Goal: Information Seeking & Learning: Learn about a topic

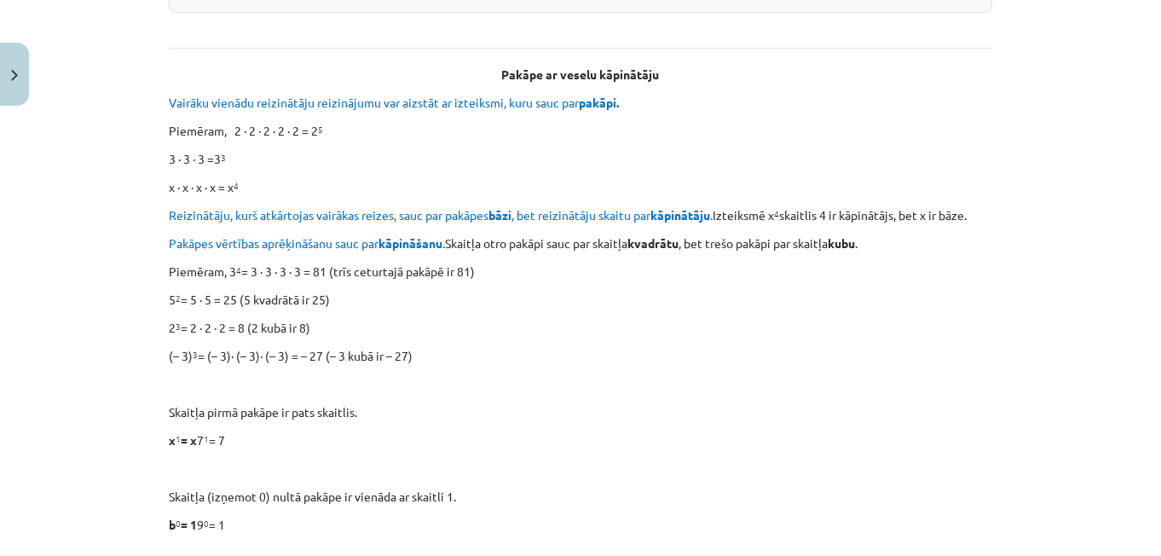
scroll to position [480, 0]
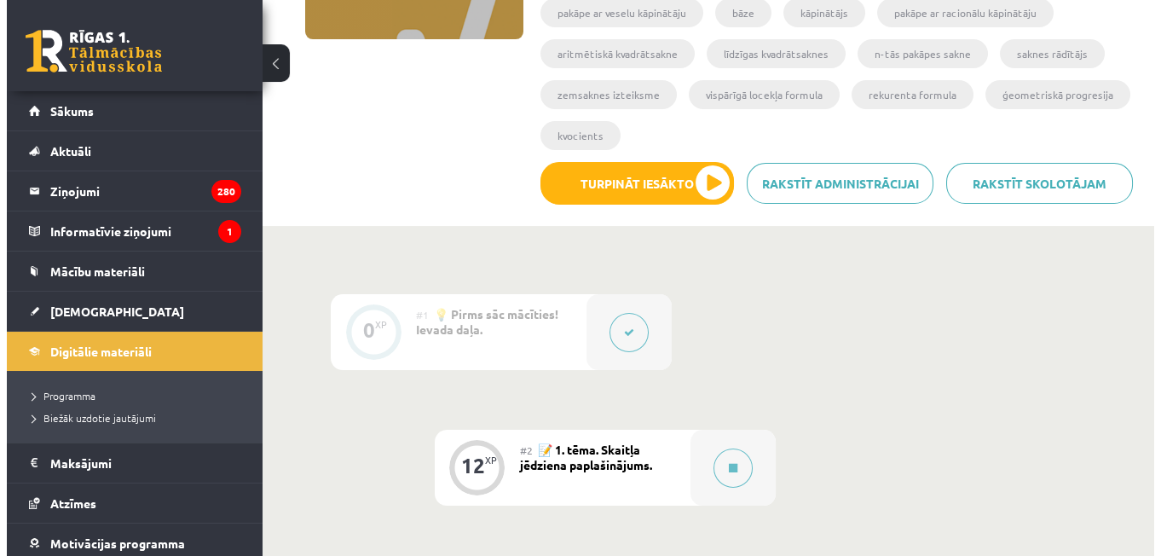
scroll to position [309, 0]
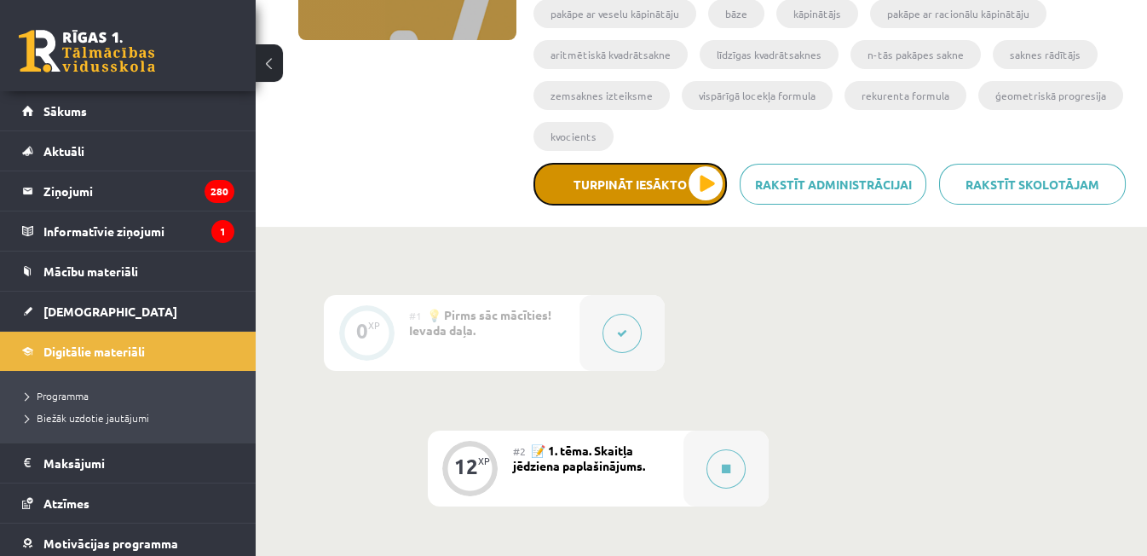
click at [656, 192] on button "Turpināt iesākto" at bounding box center [630, 184] width 193 height 43
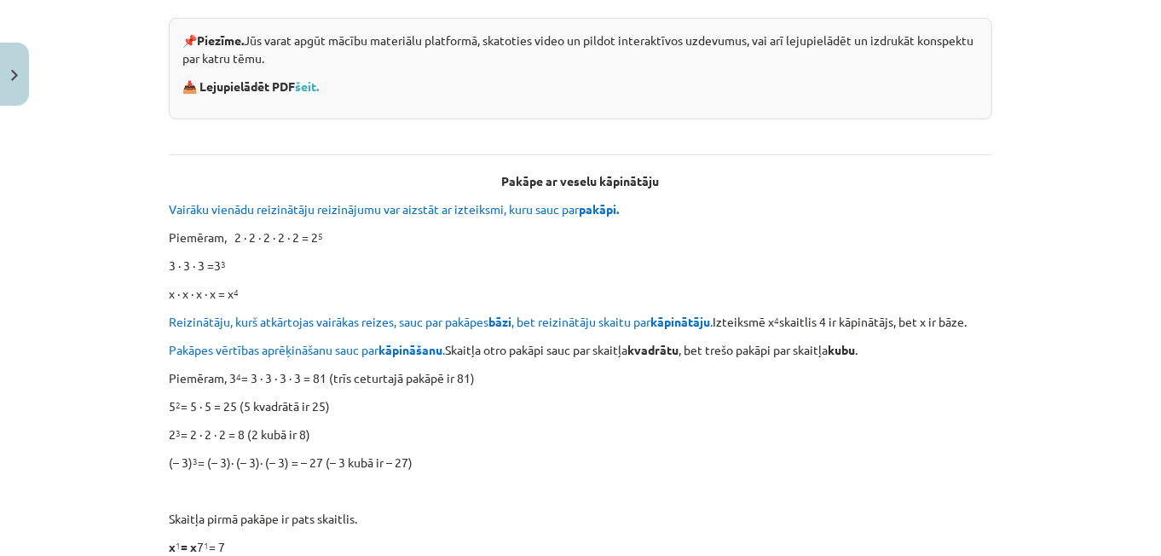
scroll to position [378, 0]
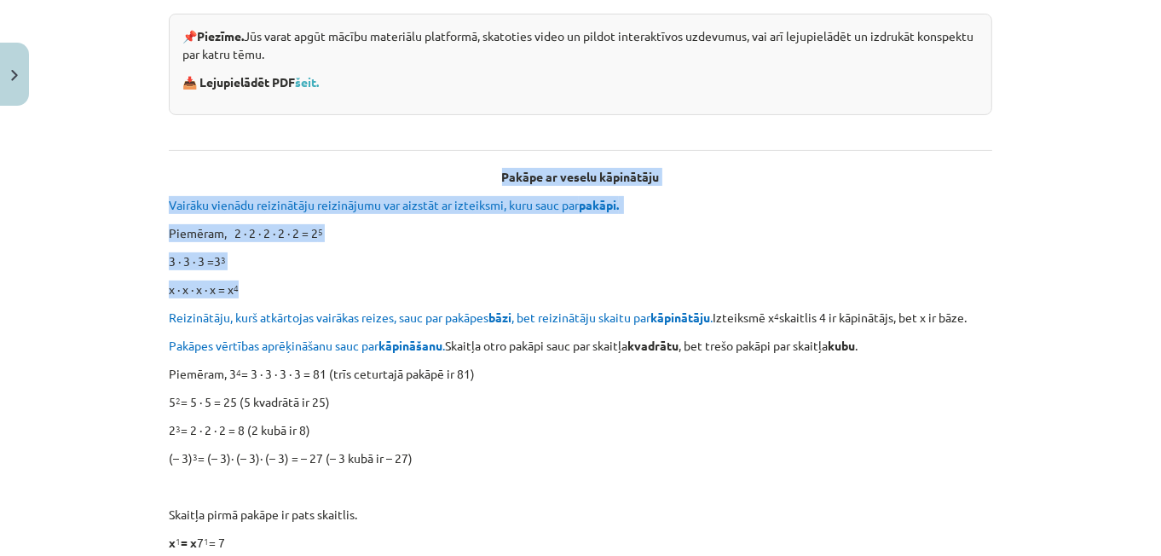
drag, startPoint x: 157, startPoint y: 182, endPoint x: 368, endPoint y: 285, distance: 235.2
copy div "Pakāpe ar veselu kāpinātāju Vairāku vienādu reizinātāju reizinājumu var aizstāt…"
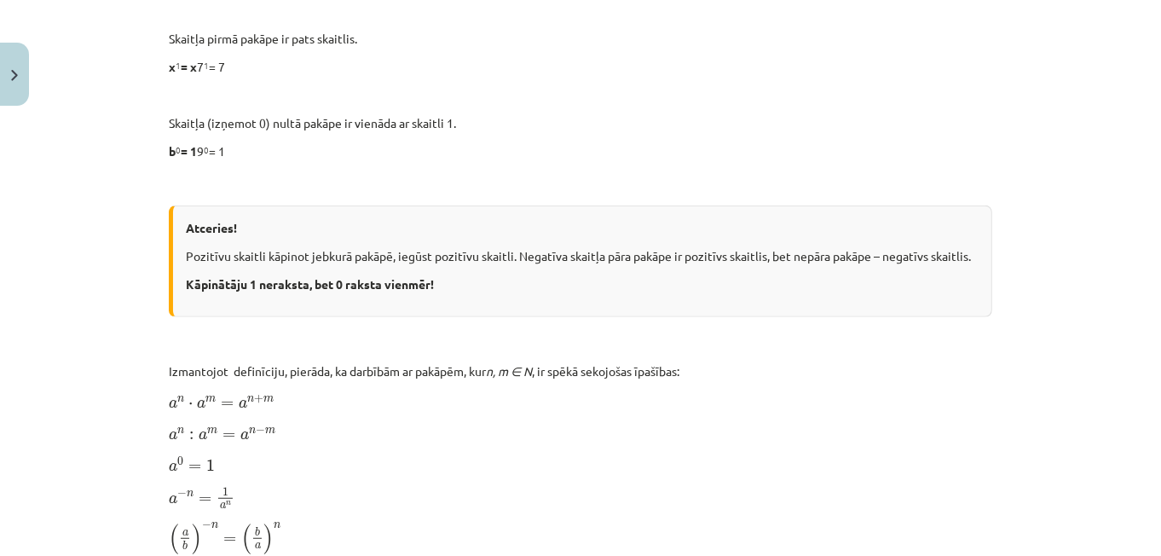
scroll to position [855, 0]
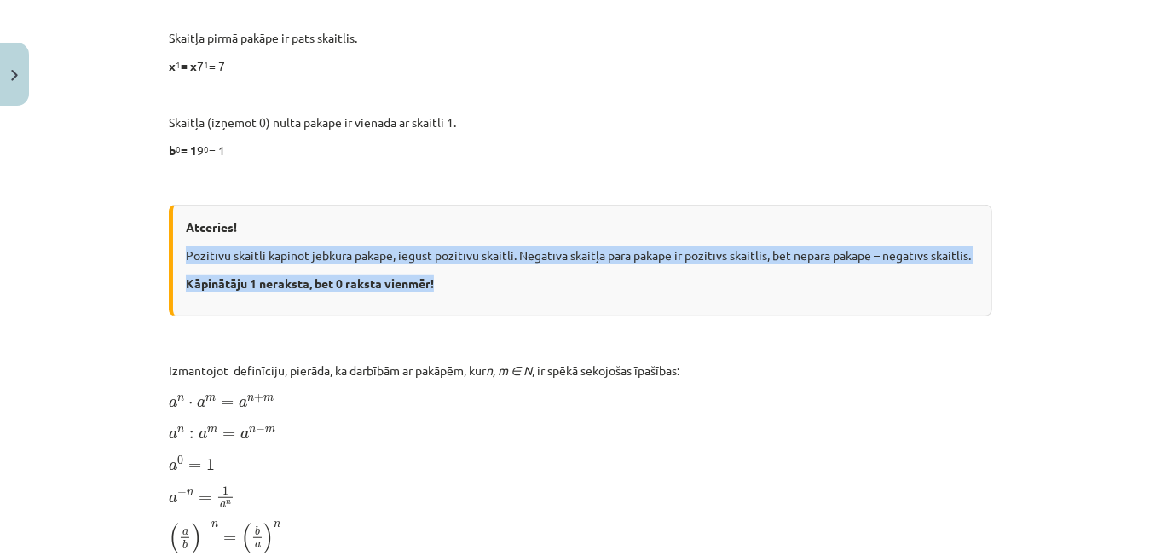
drag, startPoint x: 176, startPoint y: 254, endPoint x: 452, endPoint y: 293, distance: 278.9
click at [452, 293] on div "Atceries! Pozitīvu skaitli kāpinot jebkurā pakāpē, iegūst pozitīvu skaitli. Neg…" at bounding box center [580, 261] width 823 height 112
copy div "Pozitīvu skaitli kāpinot jebkurā pakāpē, iegūst pozitīvu skaitli. Negatīva skai…"
click at [589, 280] on p "Kāpinātāju 1 neraksta, bet 0 raksta vienmēr!" at bounding box center [582, 283] width 793 height 18
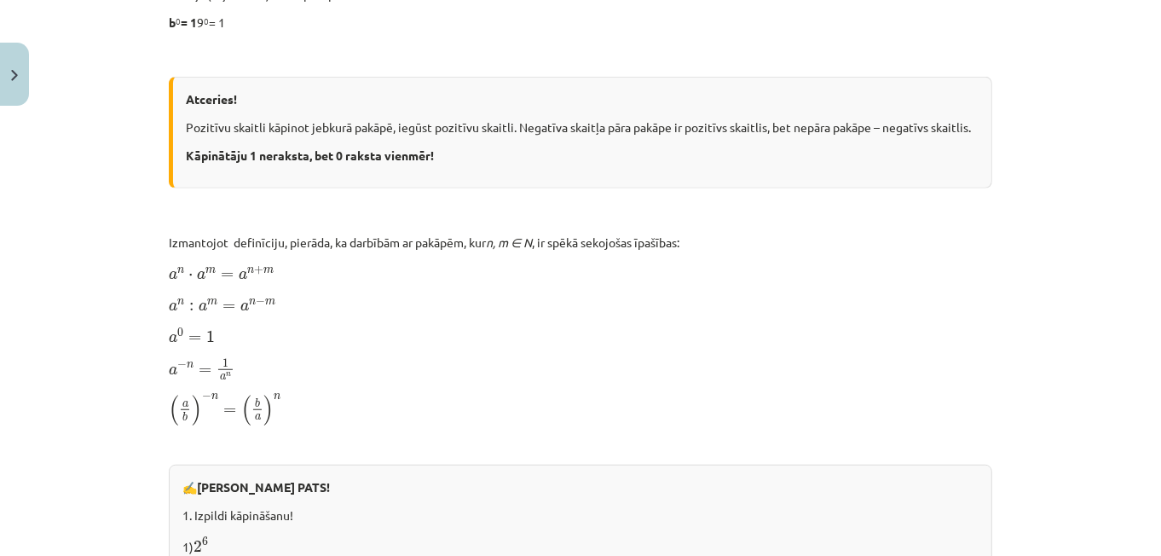
scroll to position [990, 0]
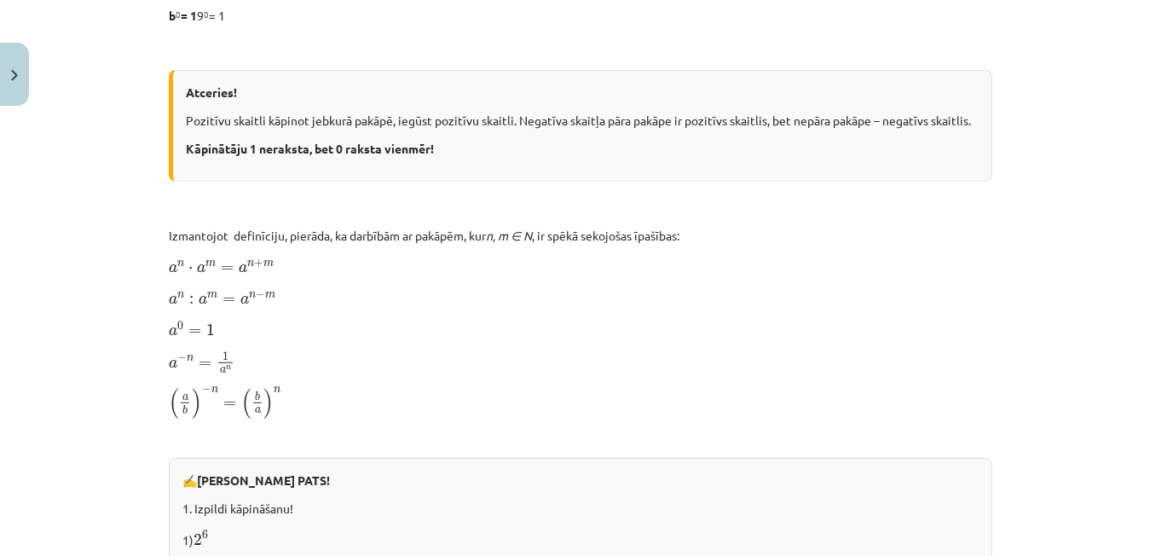
drag, startPoint x: 284, startPoint y: 156, endPoint x: 220, endPoint y: 170, distance: 65.4
click at [220, 170] on div "Atceries! Pozitīvu skaitli kāpinot jebkurā pakāpē, iegūst pozitīvu skaitli. Neg…" at bounding box center [580, 126] width 823 height 112
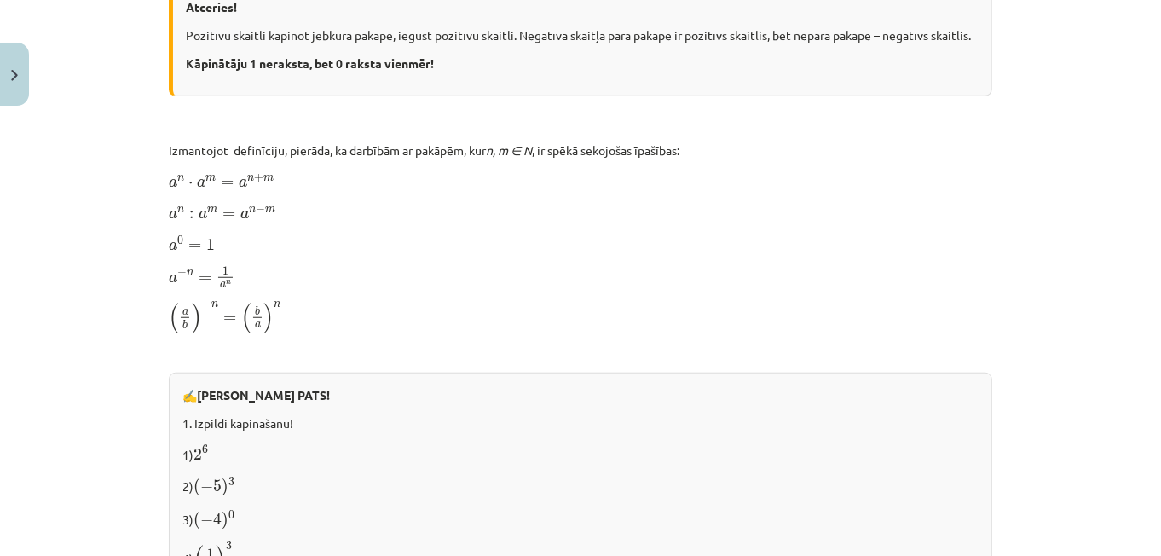
scroll to position [1076, 0]
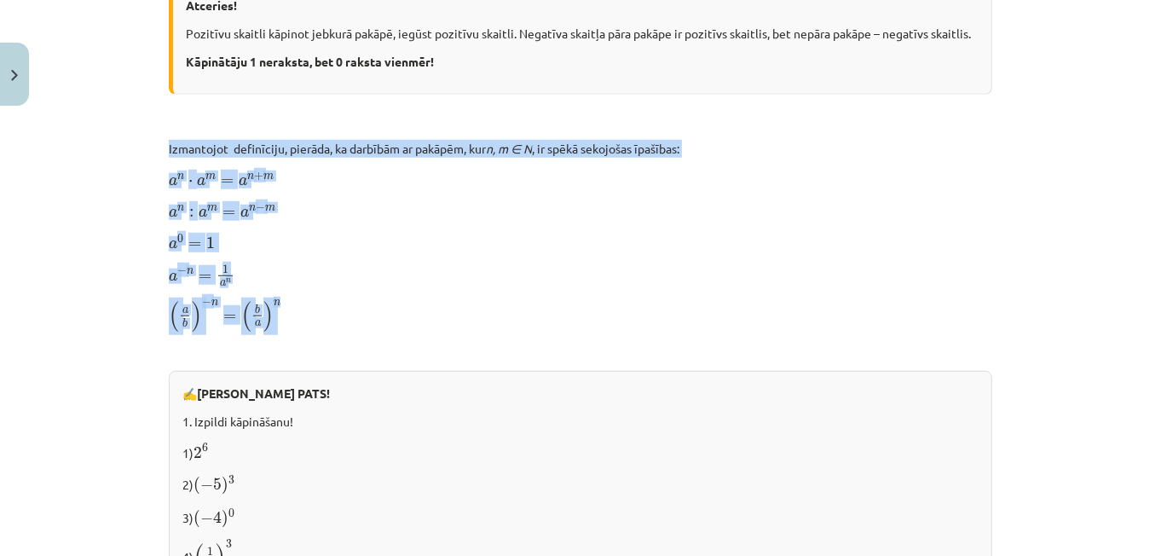
drag, startPoint x: 130, startPoint y: 126, endPoint x: 371, endPoint y: 317, distance: 307.0
click at [371, 317] on div "Mācību tēma: Matemātikas i - 12. klases 1. ieskaites mācību materiāls (ab) #2 📝…" at bounding box center [580, 278] width 1161 height 556
copy div "Izmantojot definīciju, pierāda, ka darbībām ar pakāpēm, kur n, m ∈ N , ir spēkā…"
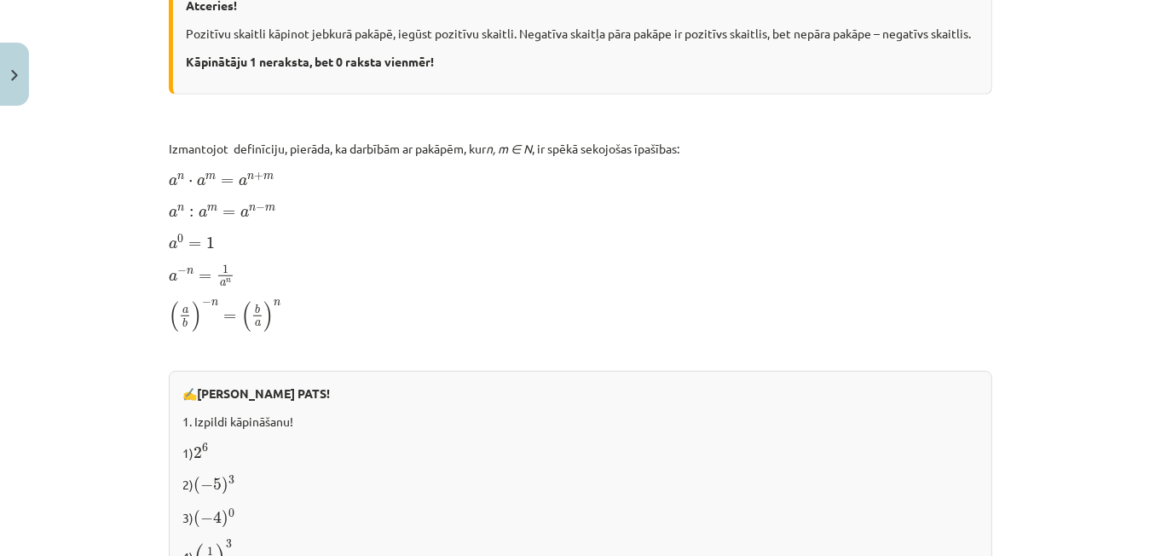
click at [730, 333] on div "Skaitļa jēdziena paplašinājums 📌 Piezīme. Jūs varat apgūt mācību materiālu plat…" at bounding box center [580, 155] width 823 height 1853
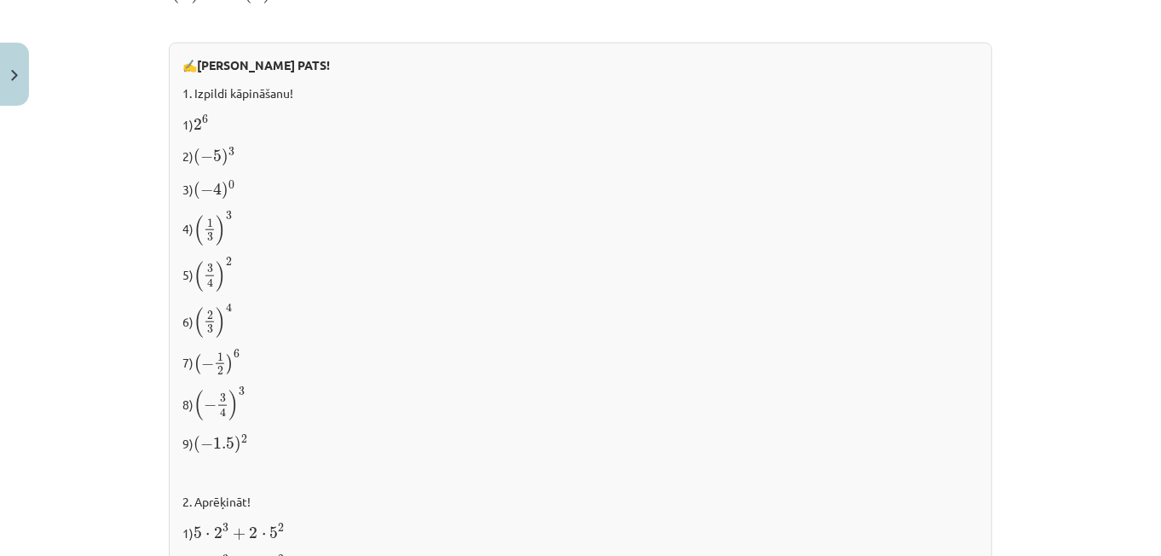
scroll to position [1408, 0]
click at [1141, 343] on div "Mācību tēma: Matemātikas i - 12. klases 1. ieskaites mācību materiāls (ab) #2 📝…" at bounding box center [580, 278] width 1161 height 556
click at [1078, 327] on div "Mācību tēma: Matemātikas i - 12. klases 1. ieskaites mācību materiāls (ab) #2 📝…" at bounding box center [580, 278] width 1161 height 556
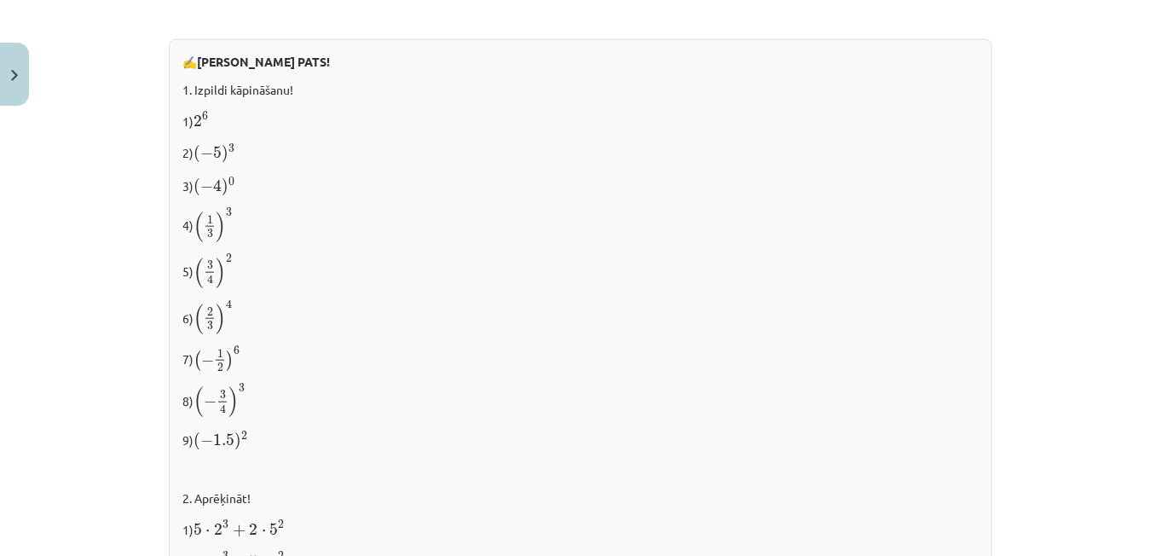
click at [1078, 327] on div "Mācību tēma: Matemātikas i - 12. klases 1. ieskaites mācību materiāls (ab) #2 📝…" at bounding box center [580, 278] width 1161 height 556
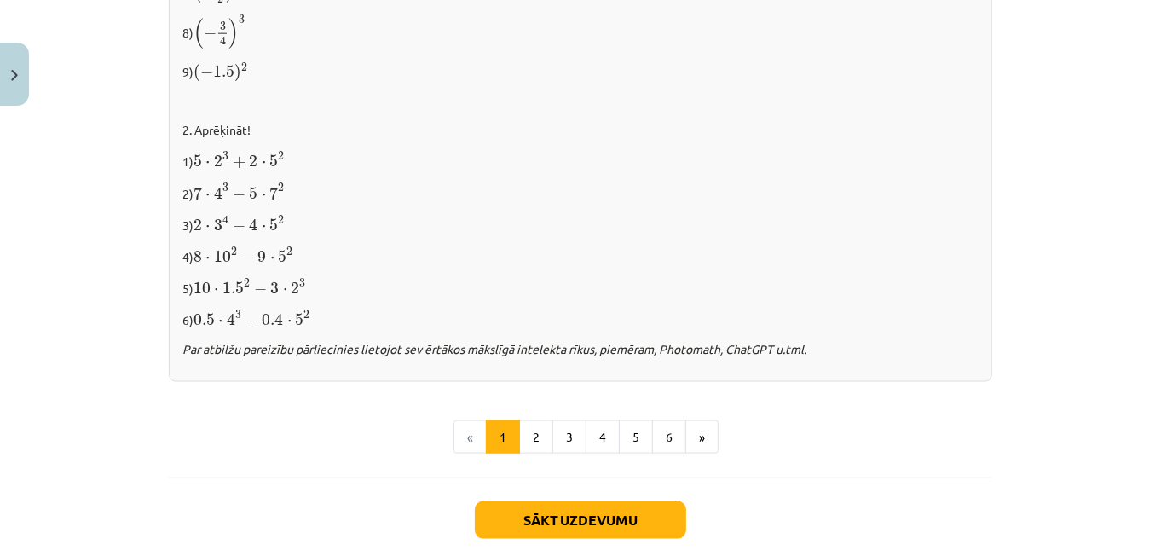
scroll to position [1867, 0]
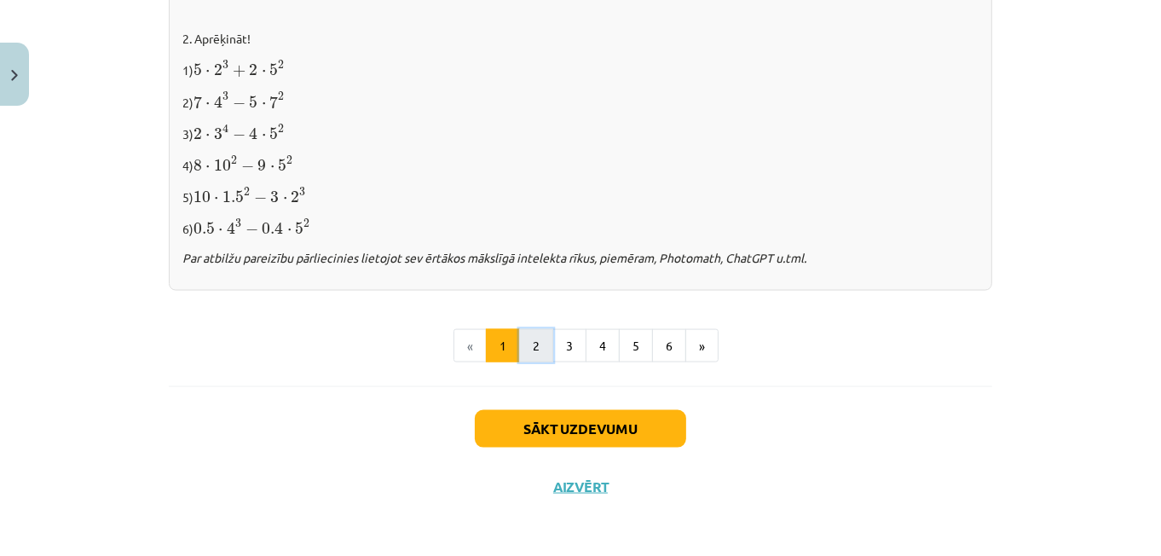
click at [534, 341] on button "2" at bounding box center [536, 346] width 34 height 34
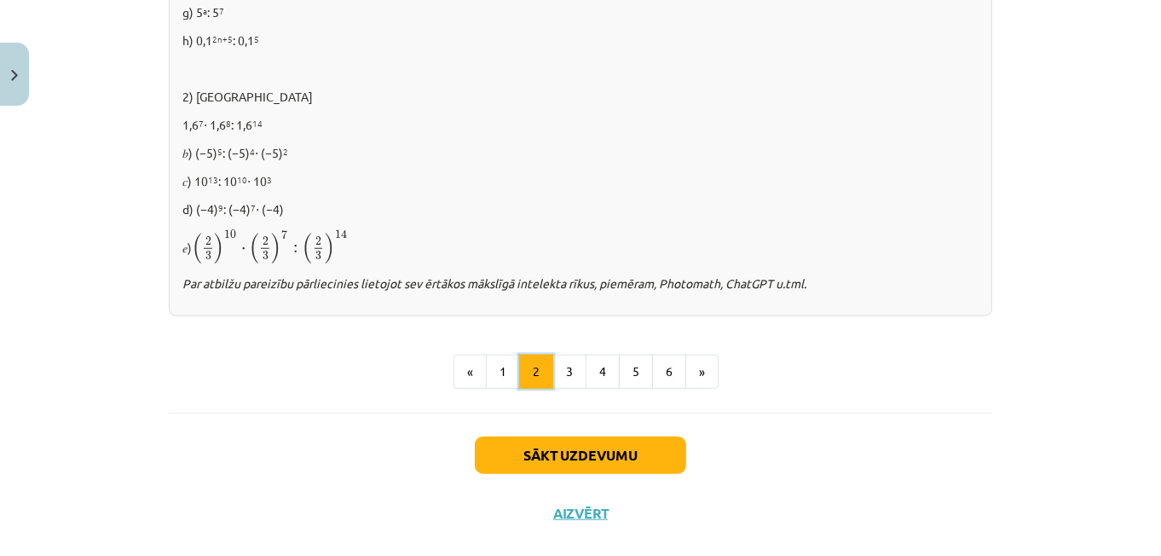
scroll to position [1251, 0]
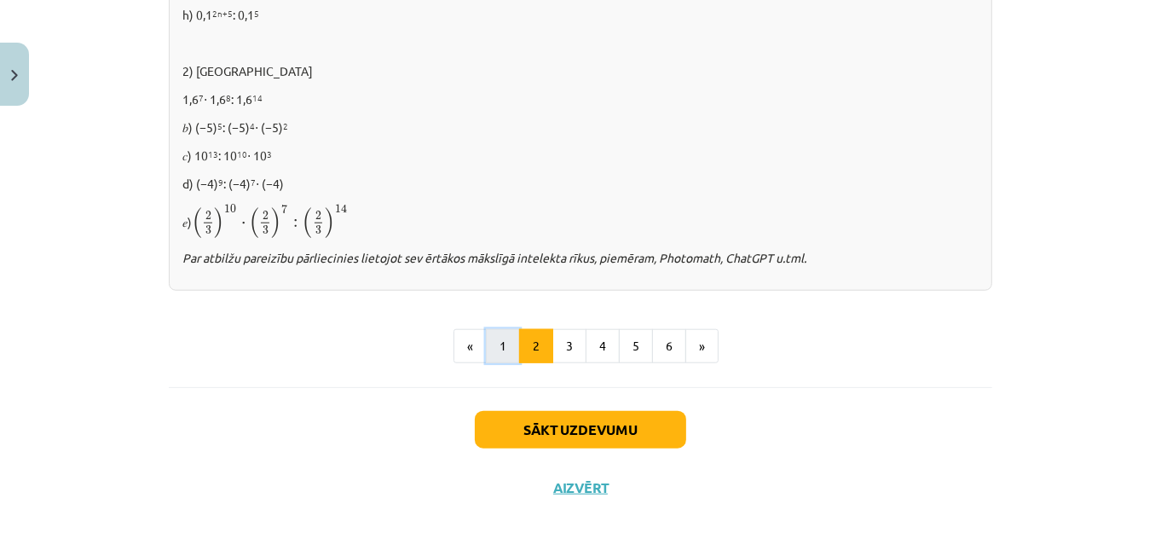
click at [501, 339] on button "1" at bounding box center [503, 346] width 34 height 34
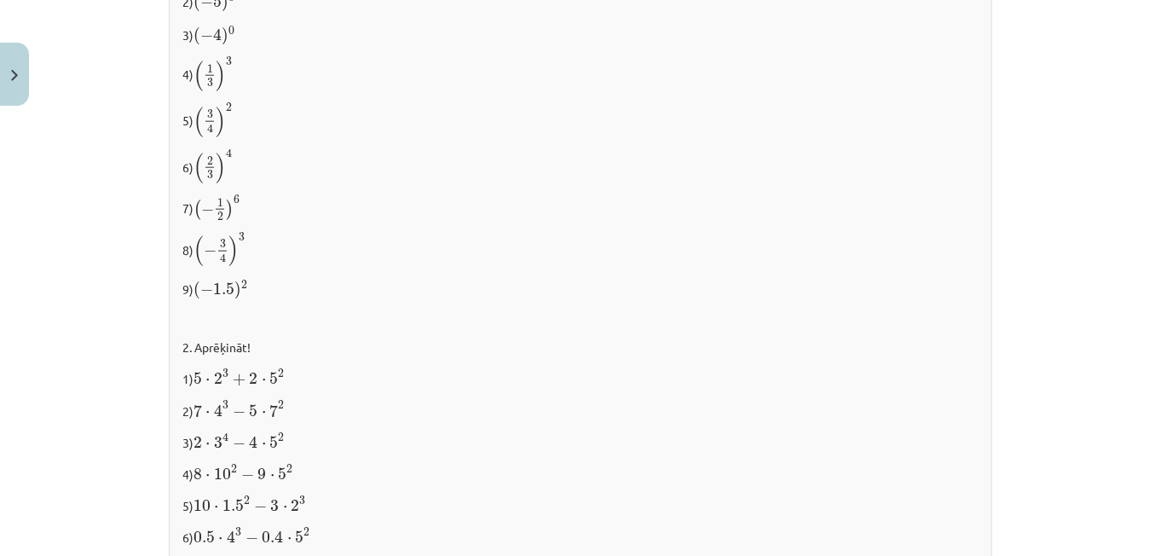
scroll to position [1867, 0]
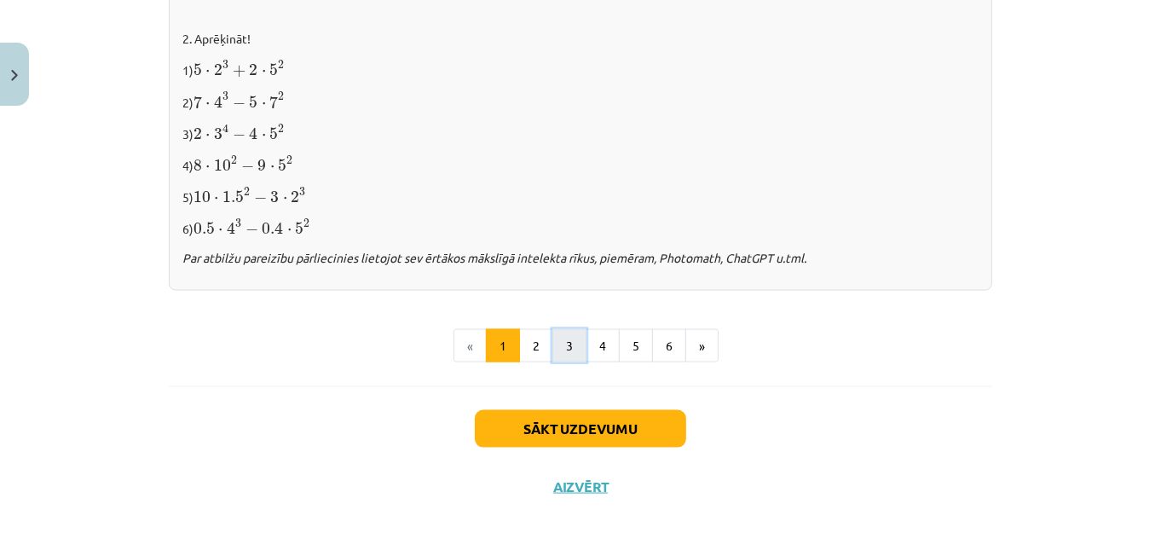
click at [561, 344] on button "3" at bounding box center [569, 346] width 34 height 34
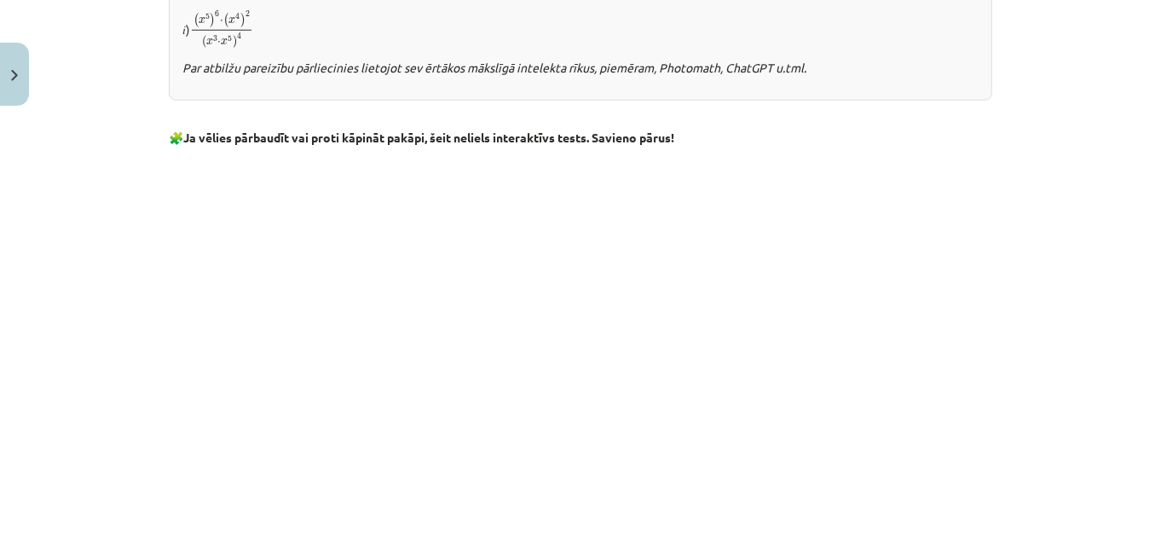
scroll to position [1596, 0]
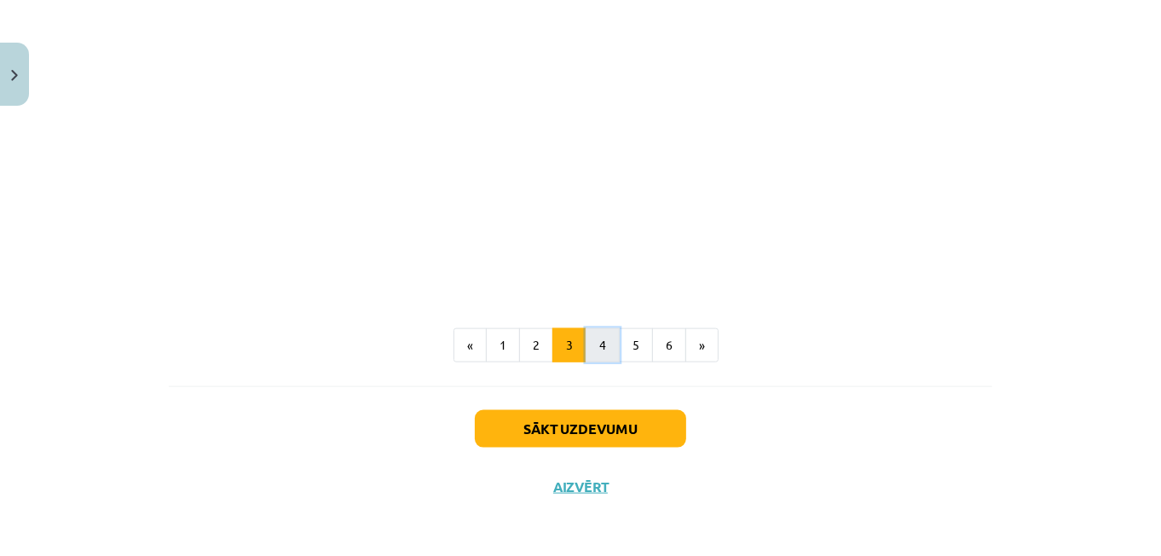
click at [603, 348] on button "4" at bounding box center [603, 345] width 34 height 34
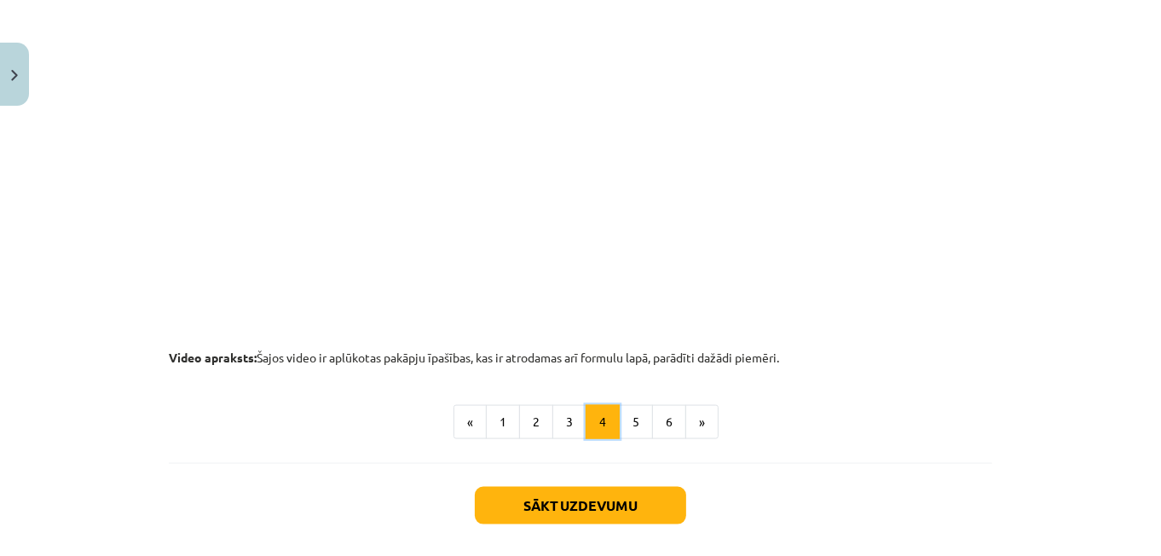
scroll to position [1856, 0]
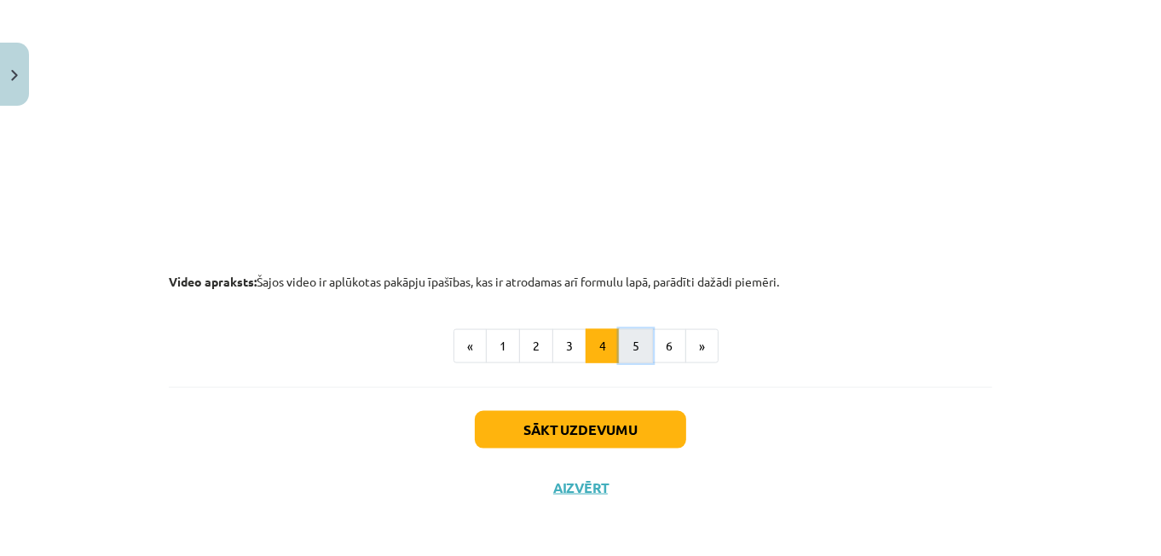
click at [622, 336] on button "5" at bounding box center [636, 346] width 34 height 34
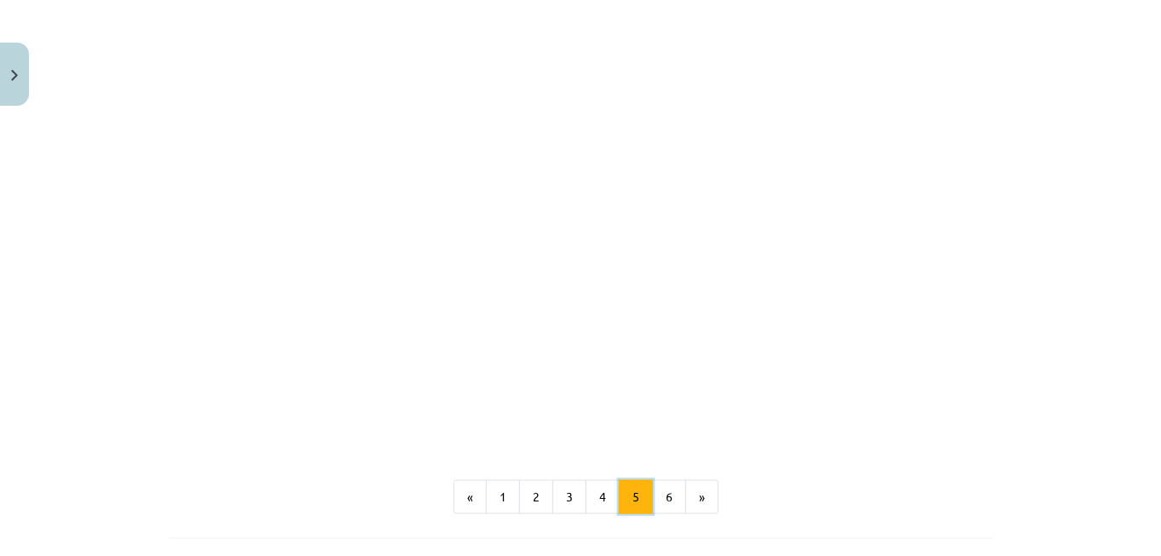
scroll to position [2092, 0]
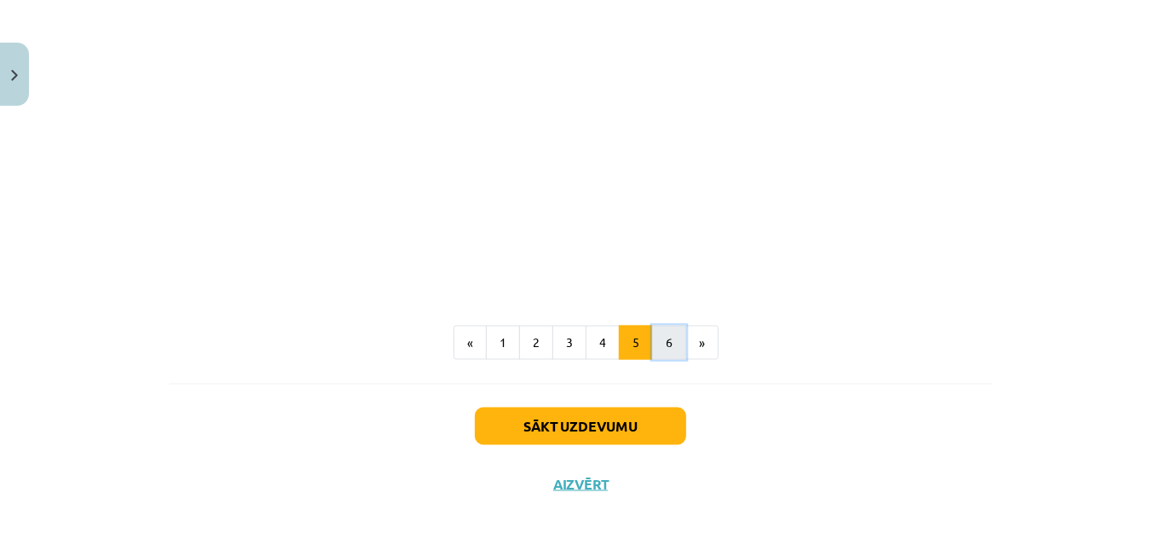
click at [652, 343] on button "6" at bounding box center [669, 343] width 34 height 34
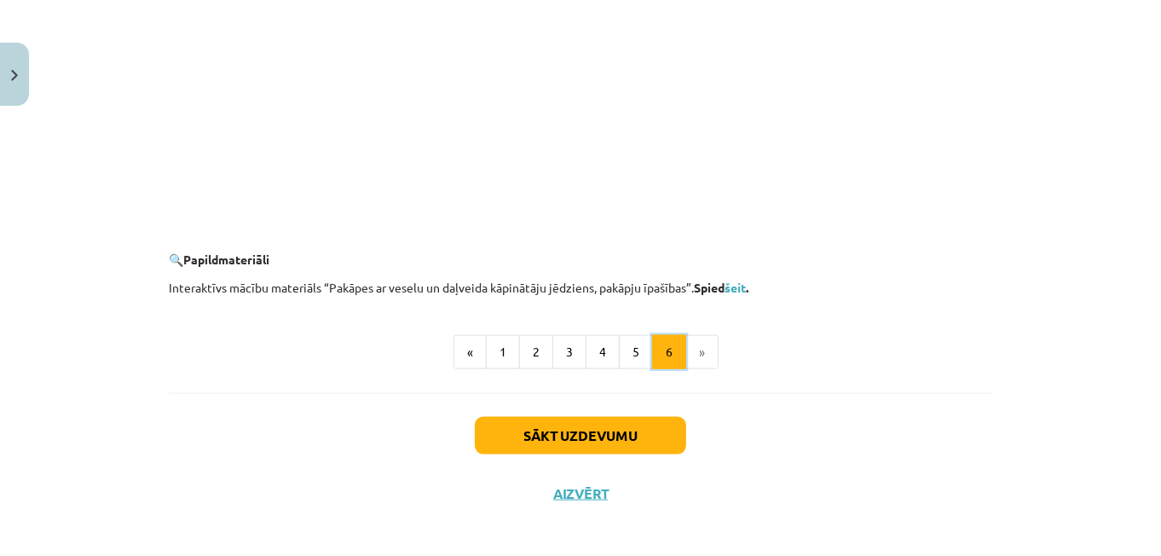
scroll to position [1704, 0]
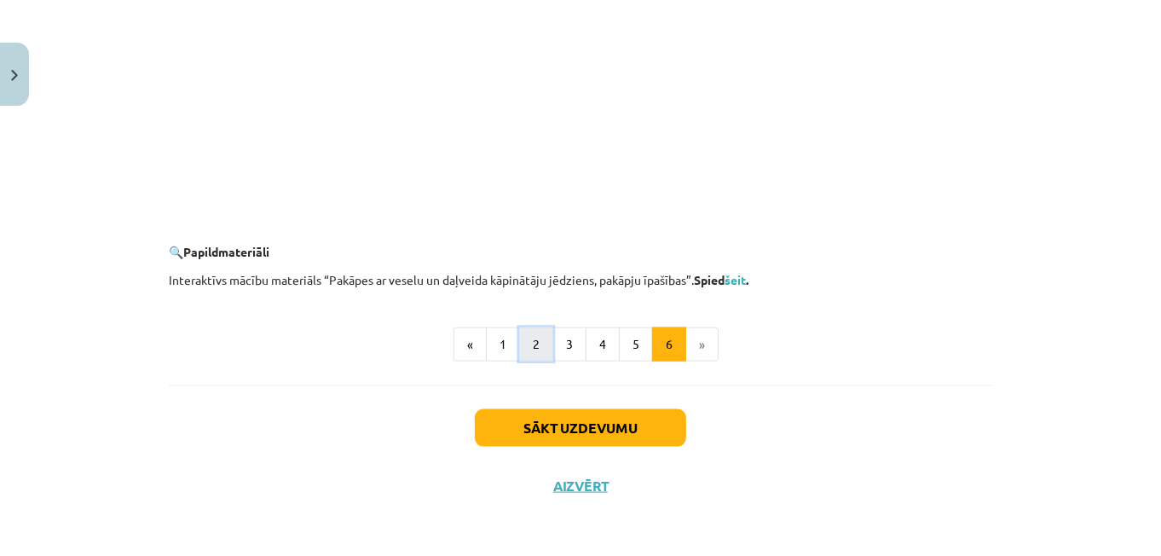
click at [528, 345] on button "2" at bounding box center [536, 344] width 34 height 34
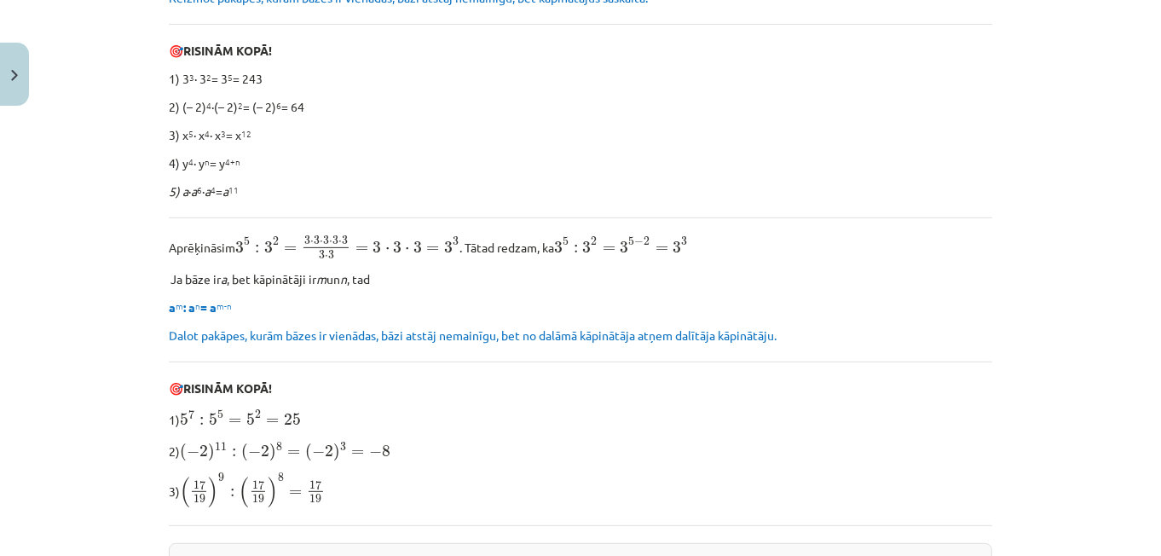
scroll to position [304, 0]
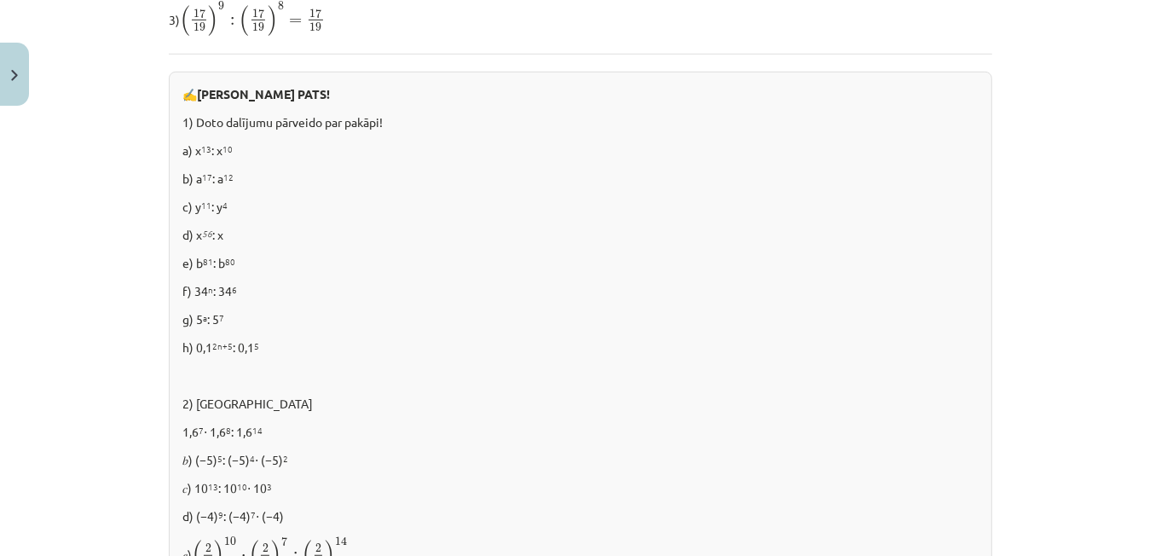
scroll to position [1251, 0]
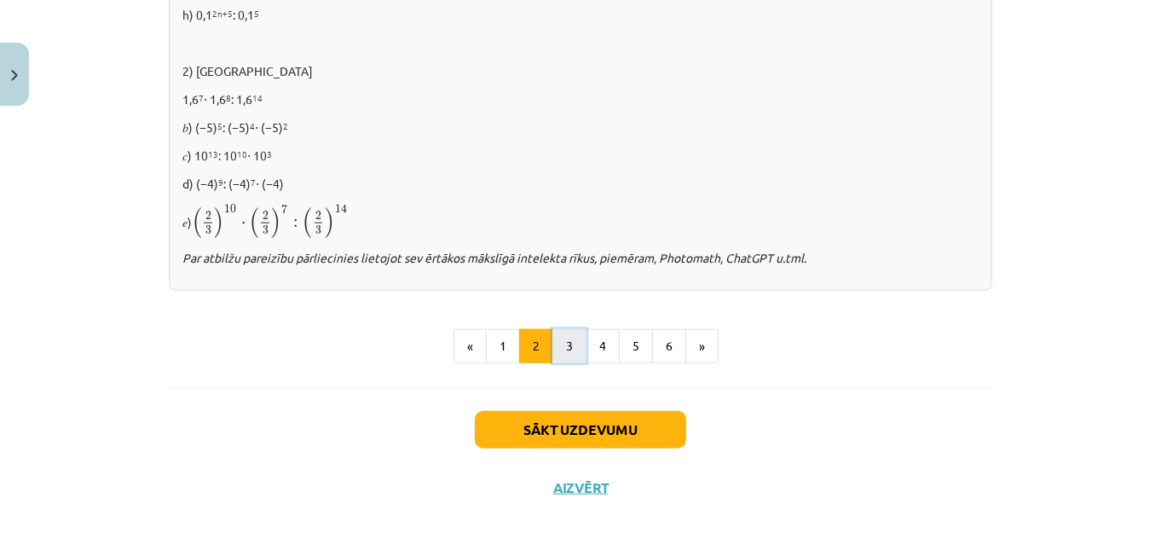
click at [566, 340] on button "3" at bounding box center [569, 346] width 34 height 34
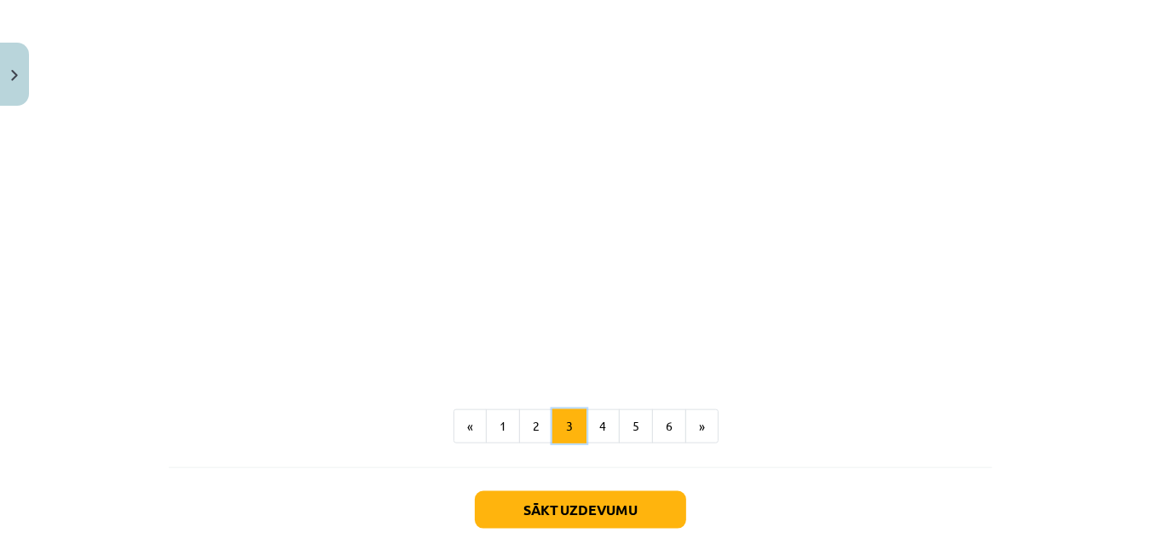
scroll to position [1525, 0]
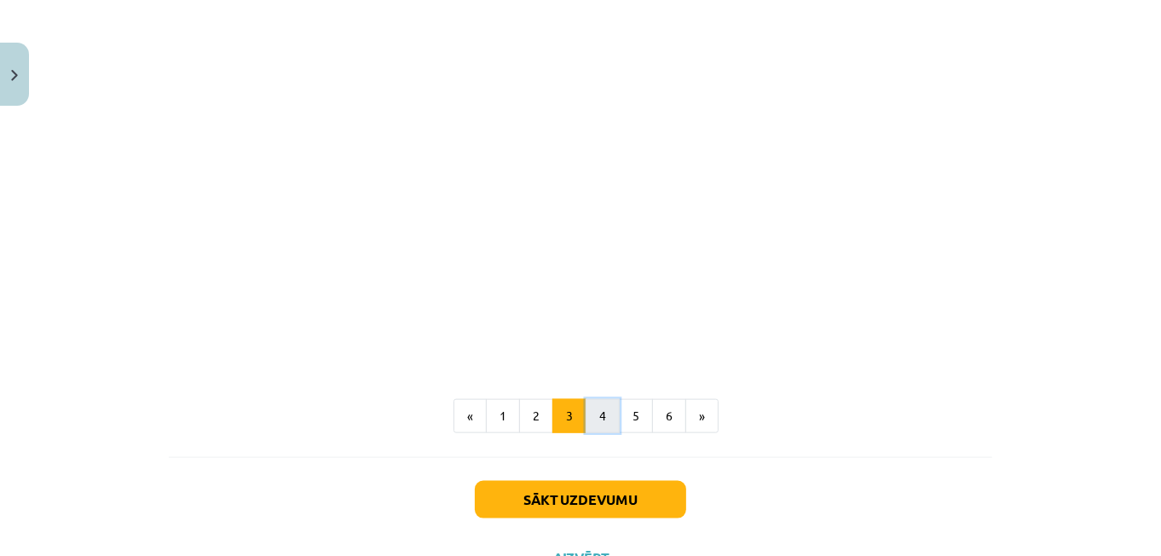
click at [595, 408] on button "4" at bounding box center [603, 416] width 34 height 34
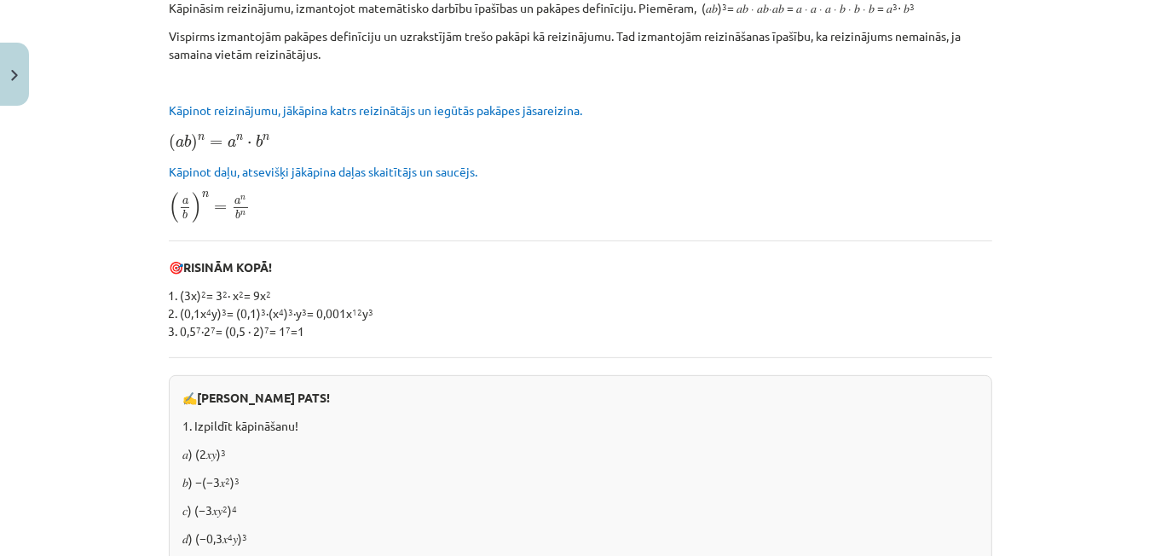
scroll to position [304, 0]
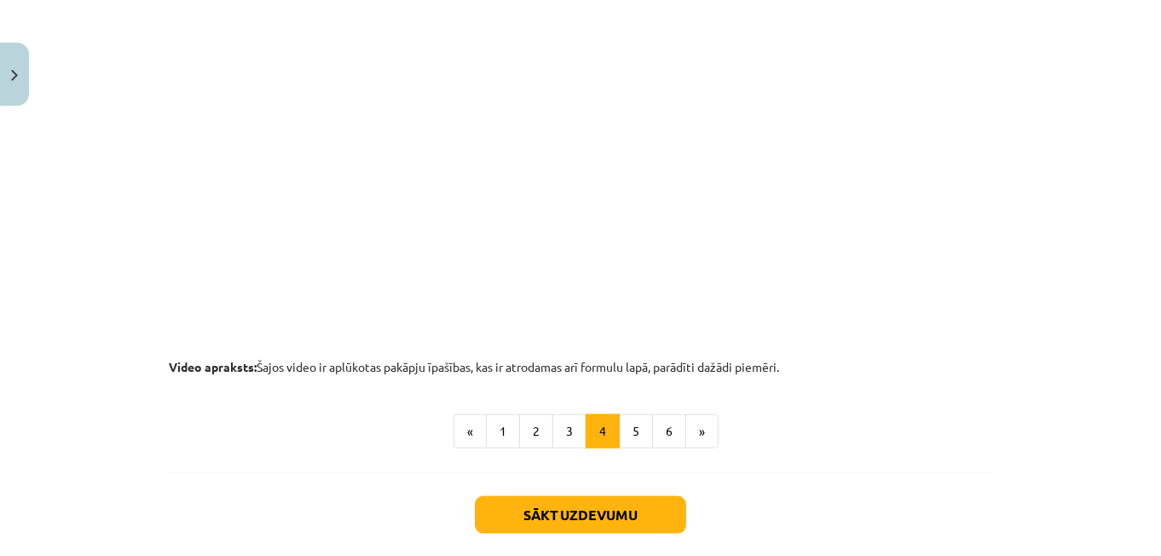
scroll to position [1856, 0]
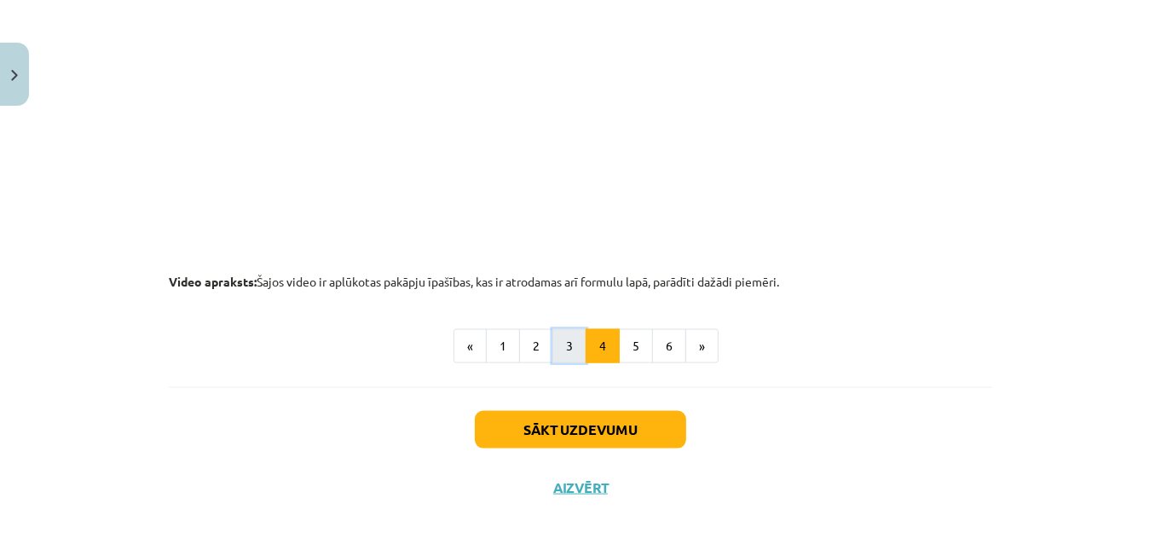
click at [567, 353] on button "3" at bounding box center [569, 346] width 34 height 34
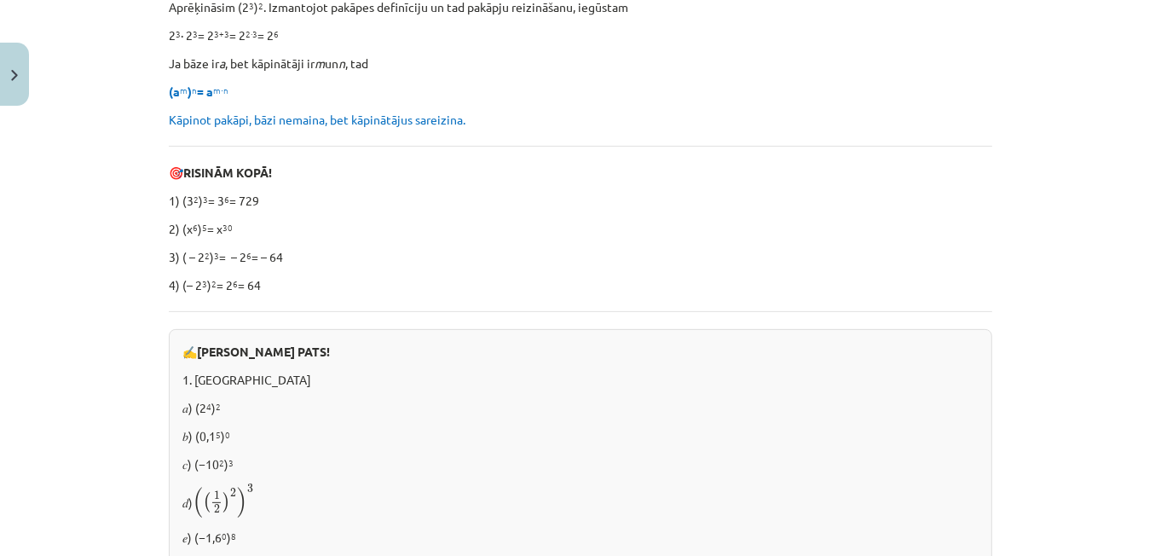
scroll to position [304, 0]
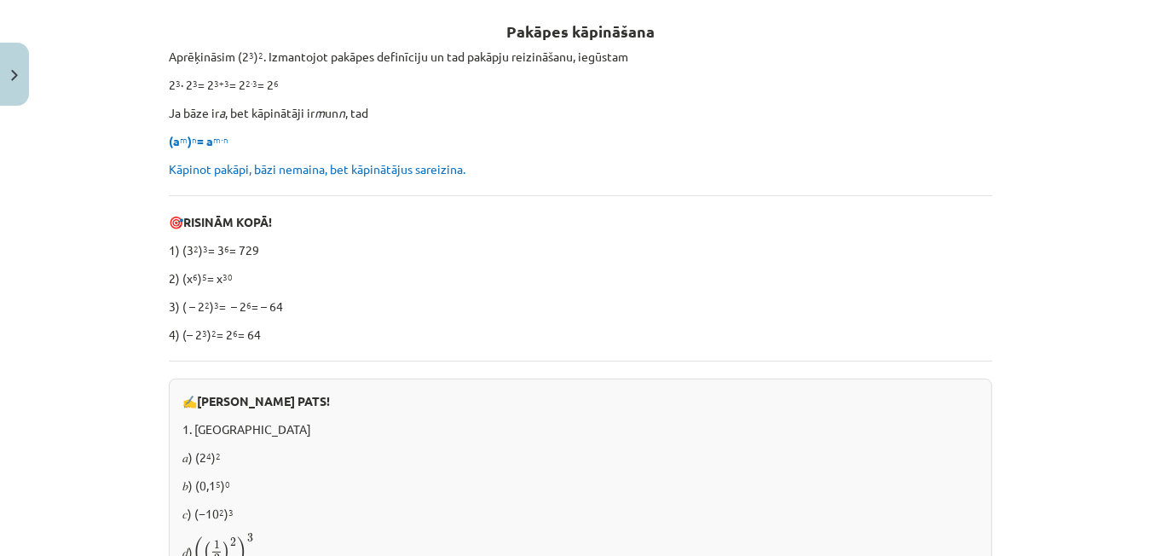
click at [656, 285] on p "2) (x 6 ) 5 = x 30" at bounding box center [580, 278] width 823 height 18
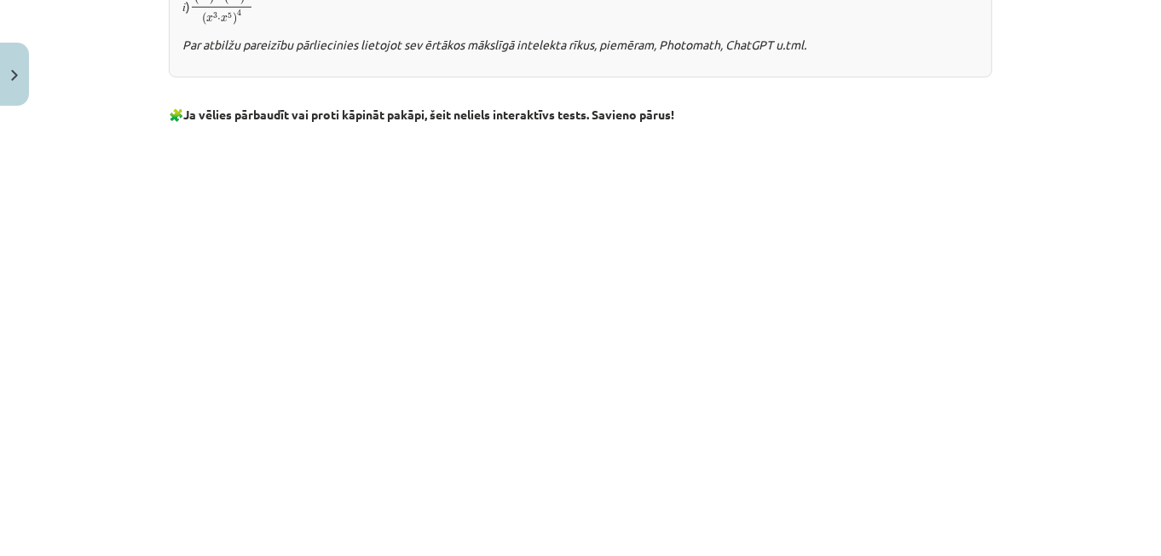
scroll to position [1433, 0]
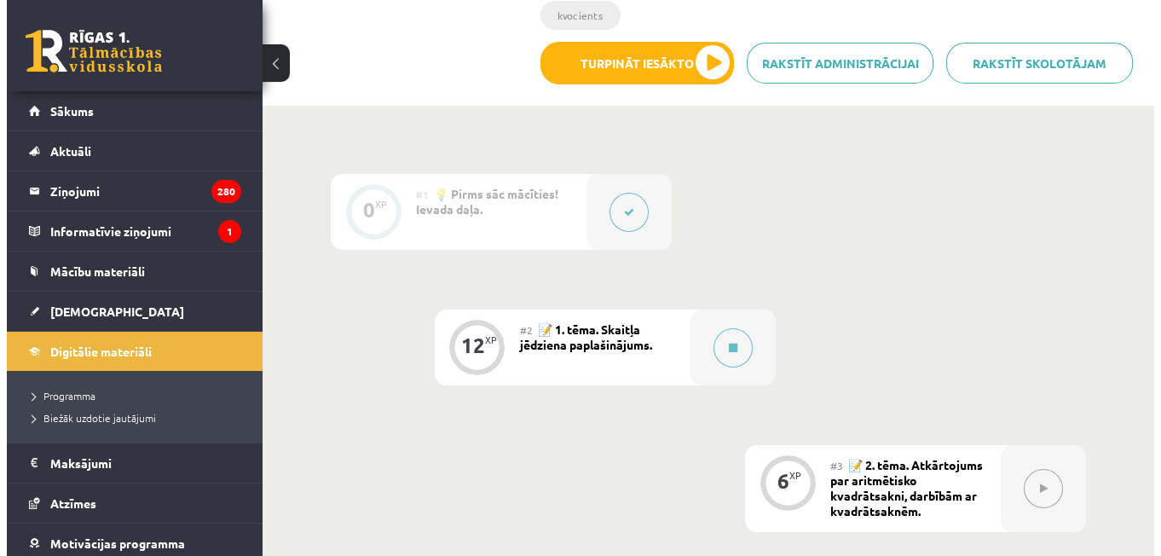
scroll to position [431, 0]
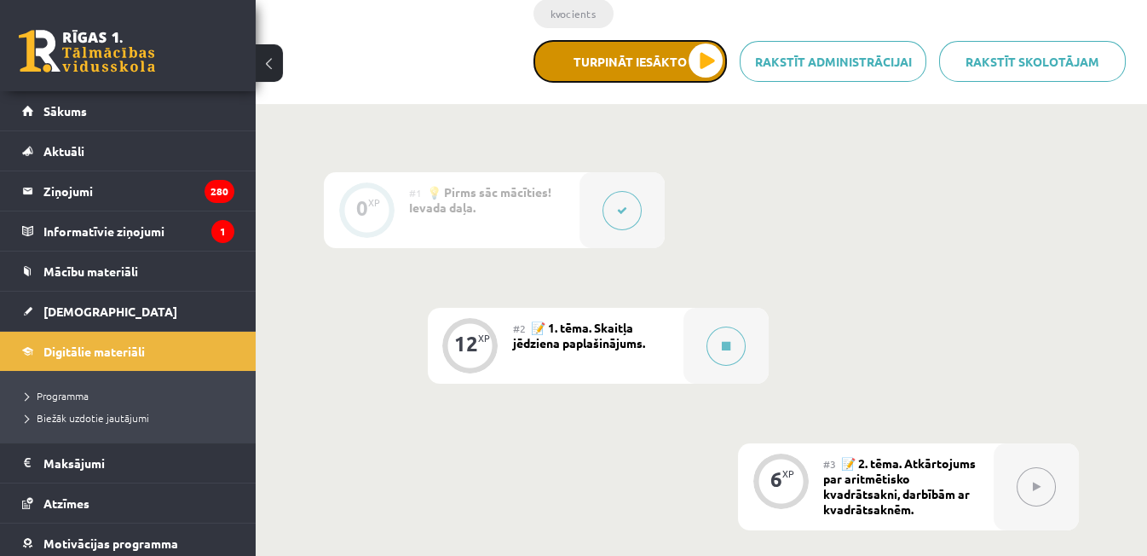
click at [591, 65] on button "Turpināt iesākto" at bounding box center [630, 61] width 193 height 43
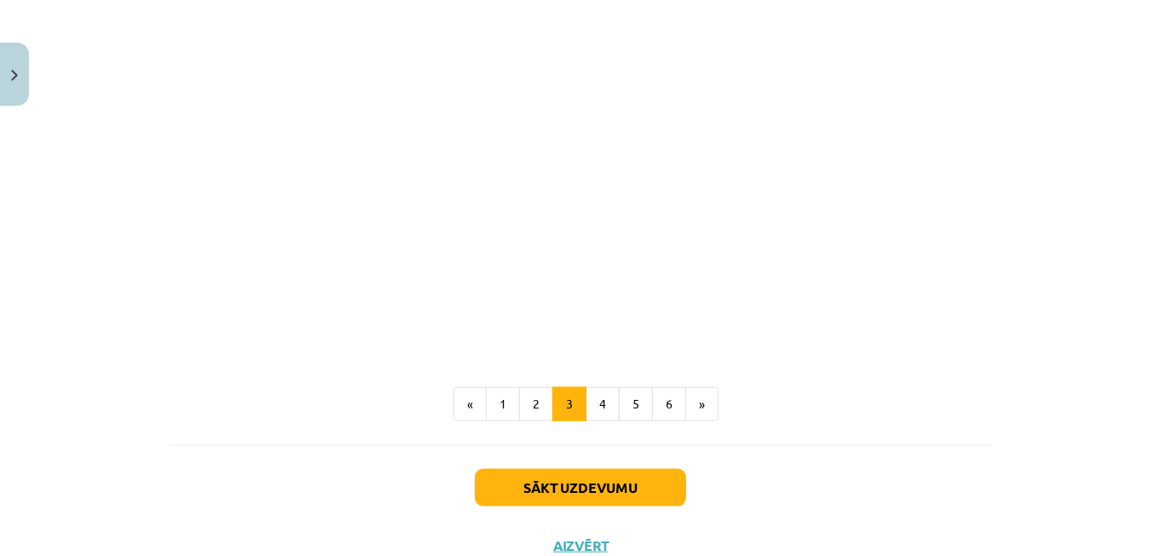
scroll to position [1538, 0]
click at [591, 401] on button "4" at bounding box center [603, 403] width 34 height 34
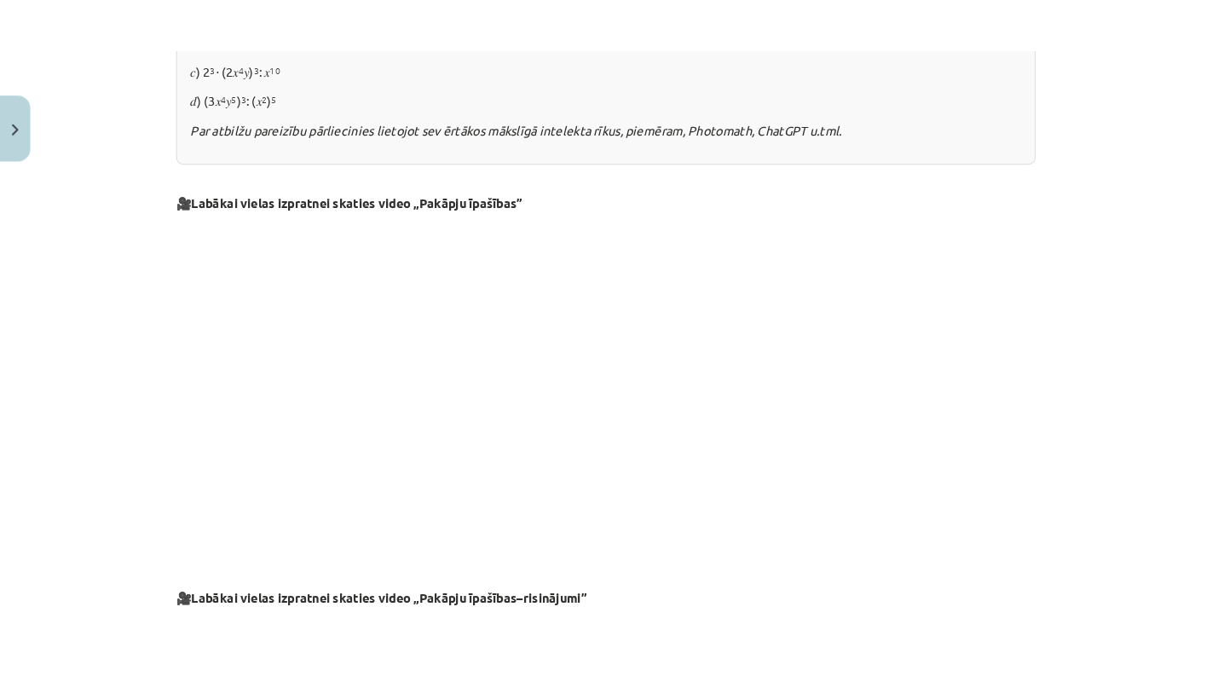
scroll to position [1233, 0]
